Goal: Navigation & Orientation: Find specific page/section

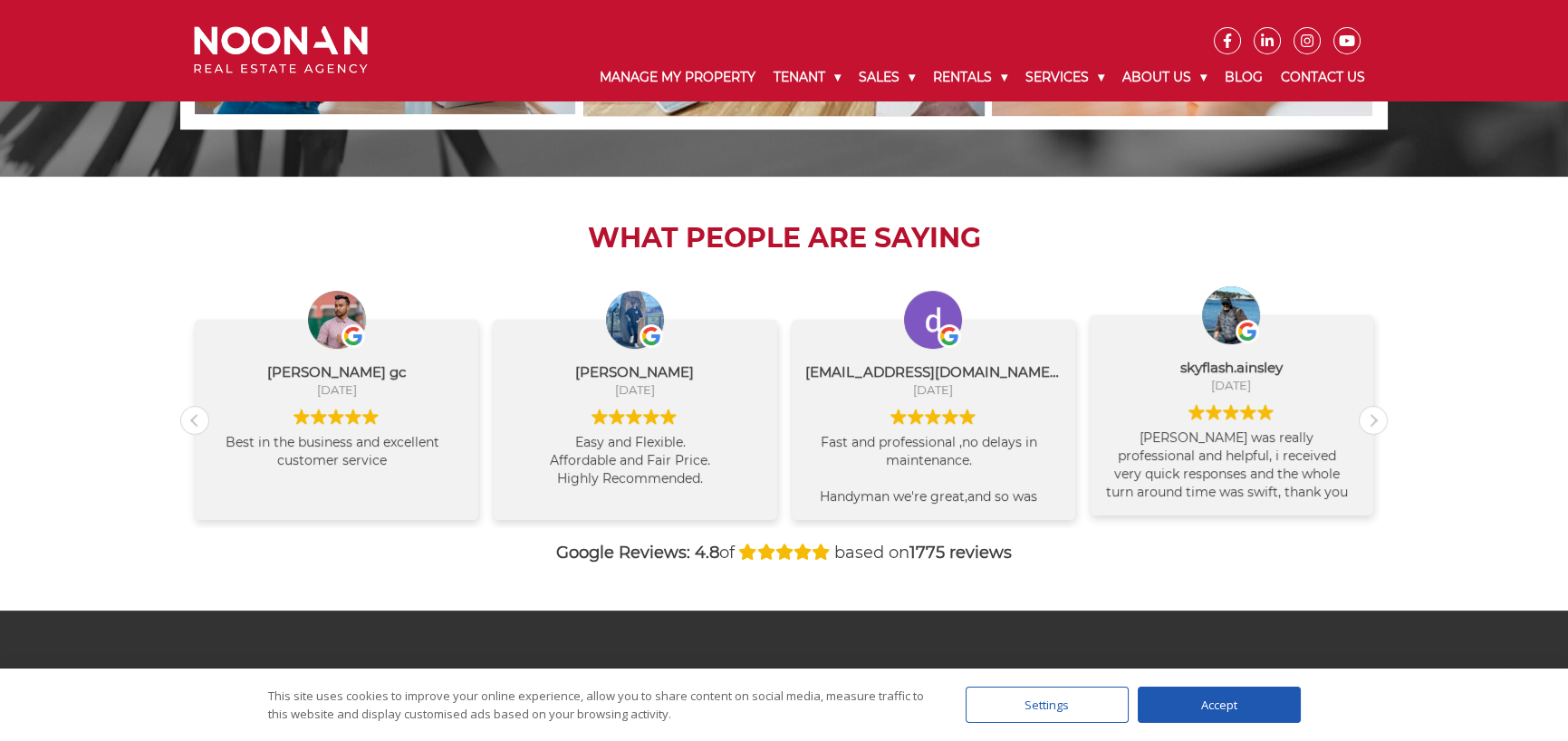
scroll to position [1930, 0]
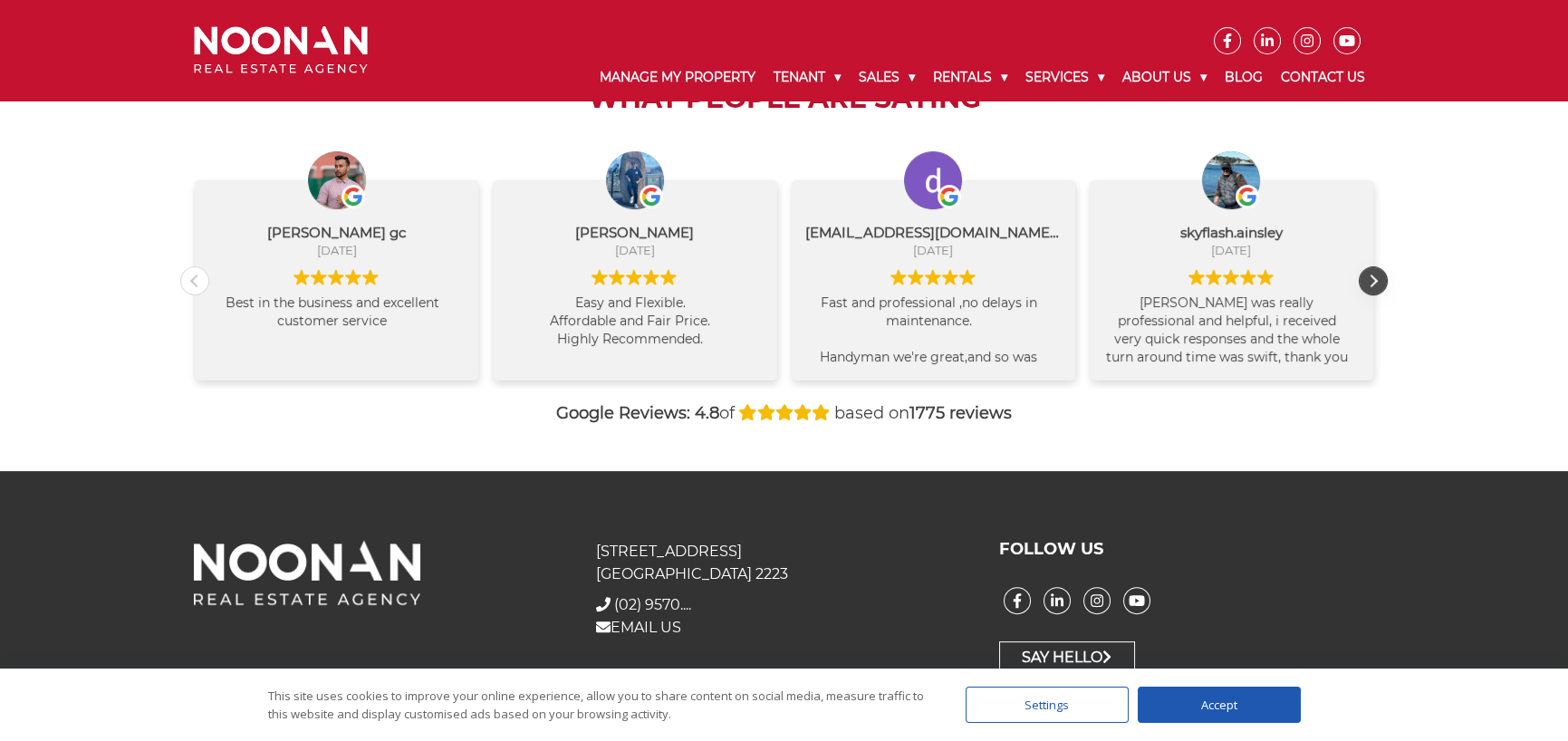
click at [1371, 273] on div "Next review" at bounding box center [1373, 281] width 28 height 28
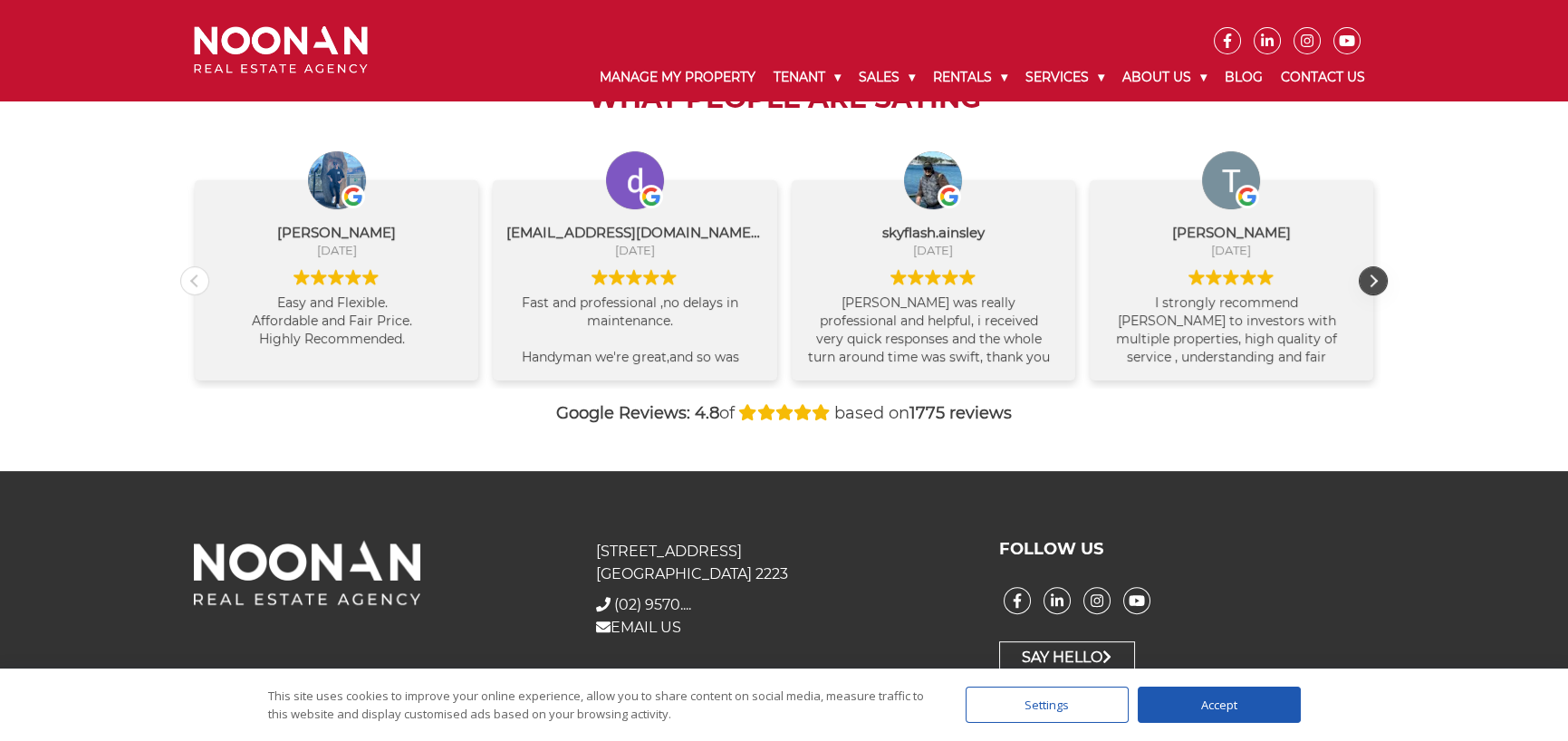
click at [1369, 275] on div "Next review" at bounding box center [1373, 281] width 28 height 28
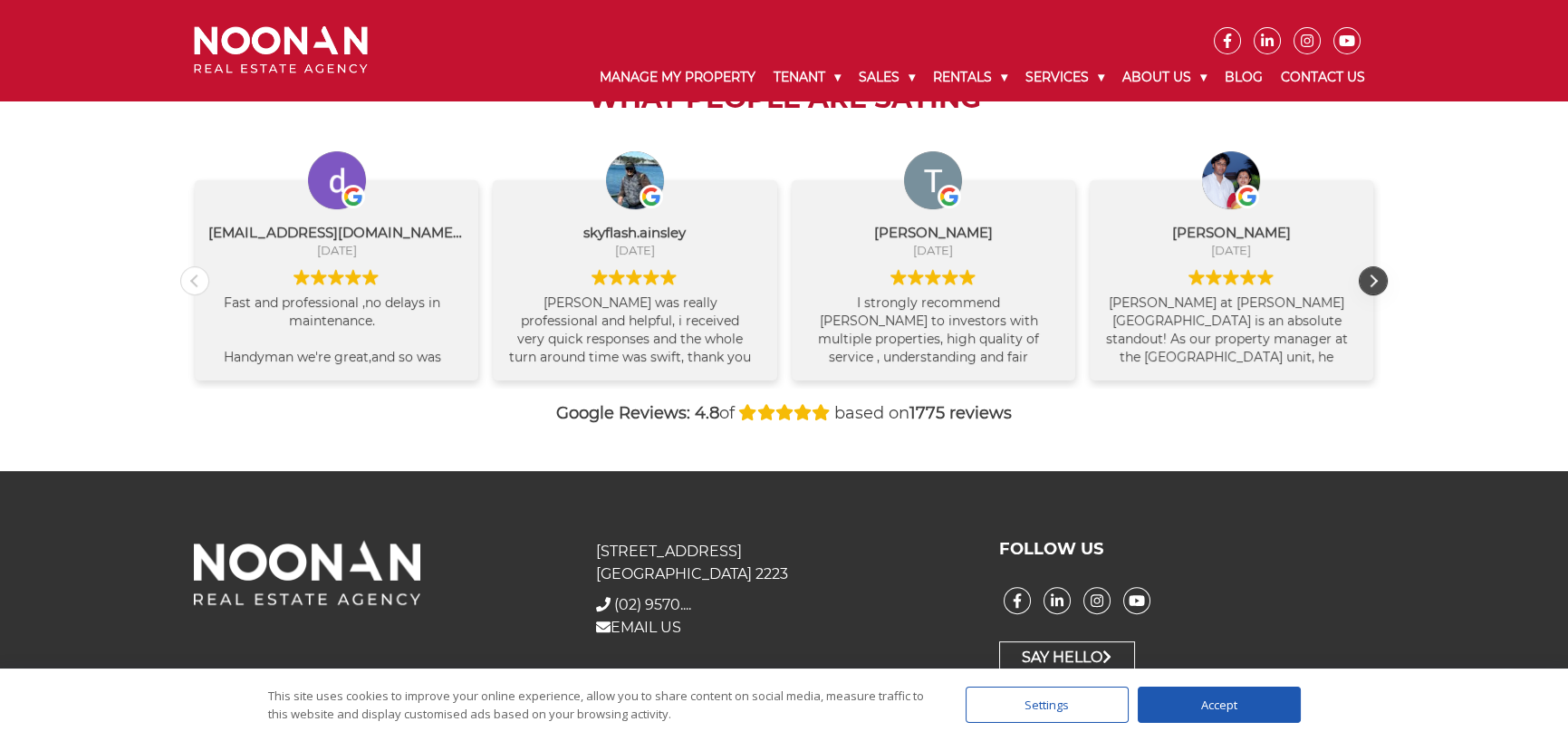
click at [1369, 275] on div "Next review" at bounding box center [1373, 281] width 28 height 28
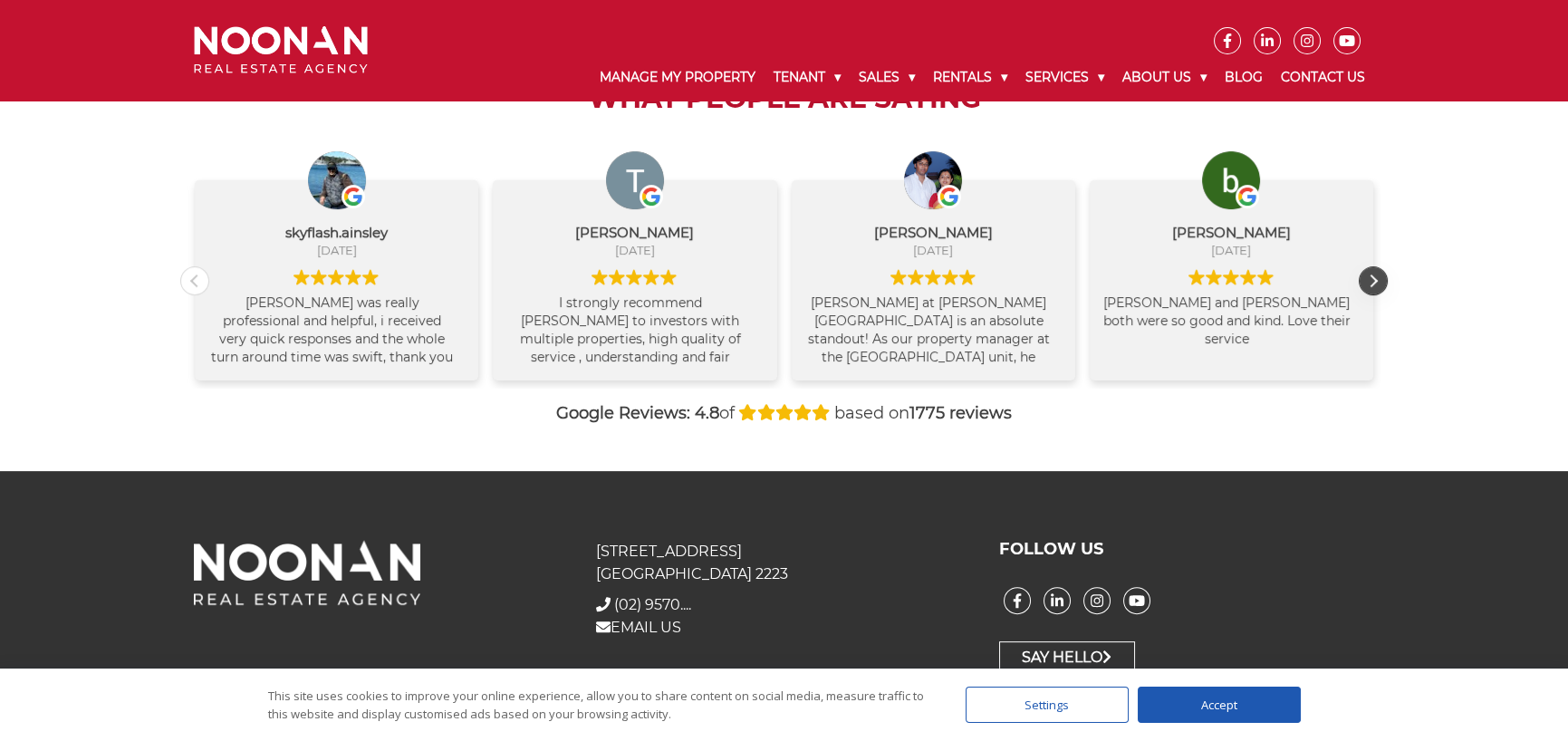
click at [1369, 275] on div "Next review" at bounding box center [1373, 281] width 28 height 28
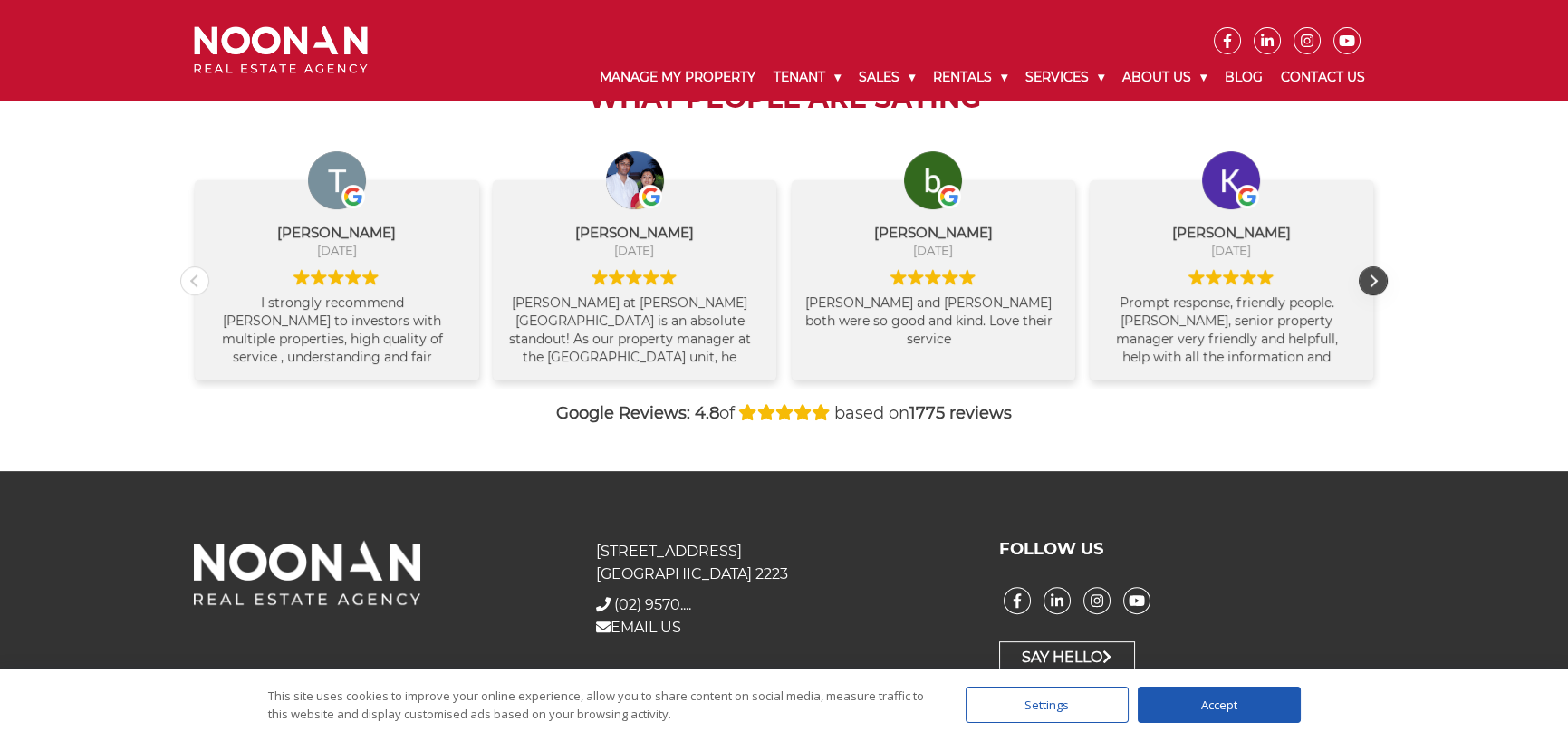
click at [1369, 275] on div "Next review" at bounding box center [1373, 281] width 28 height 28
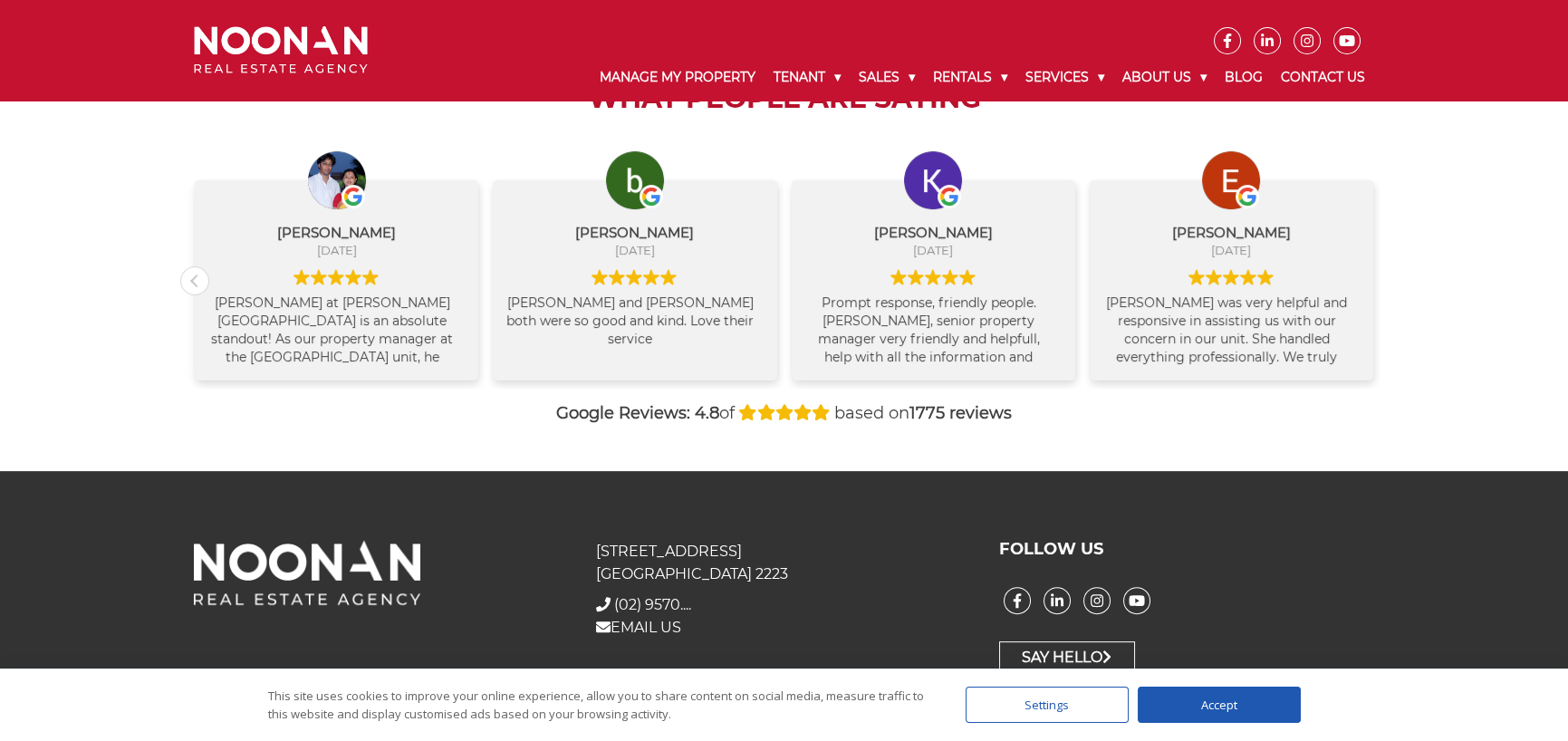
click at [1369, 275] on div "Ellaine Grace Pere August 11, 2025 Camille Laxamana was very helpful and respon…" at bounding box center [1231, 279] width 283 height 199
